Goal: Transaction & Acquisition: Purchase product/service

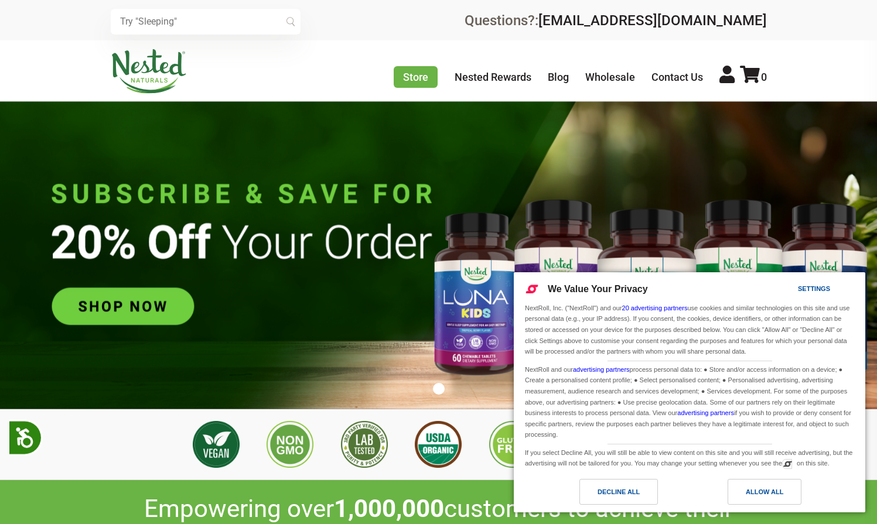
scroll to position [0, 206]
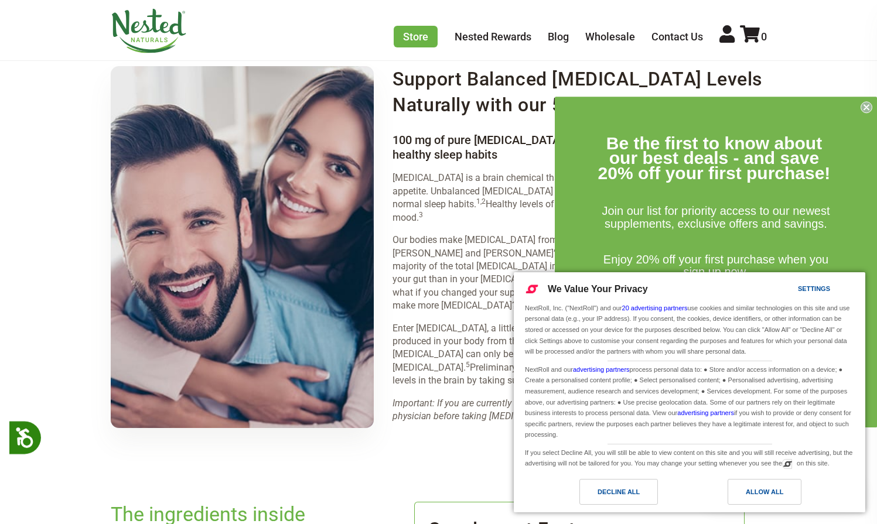
scroll to position [1573, 0]
